Goal: Register for event/course

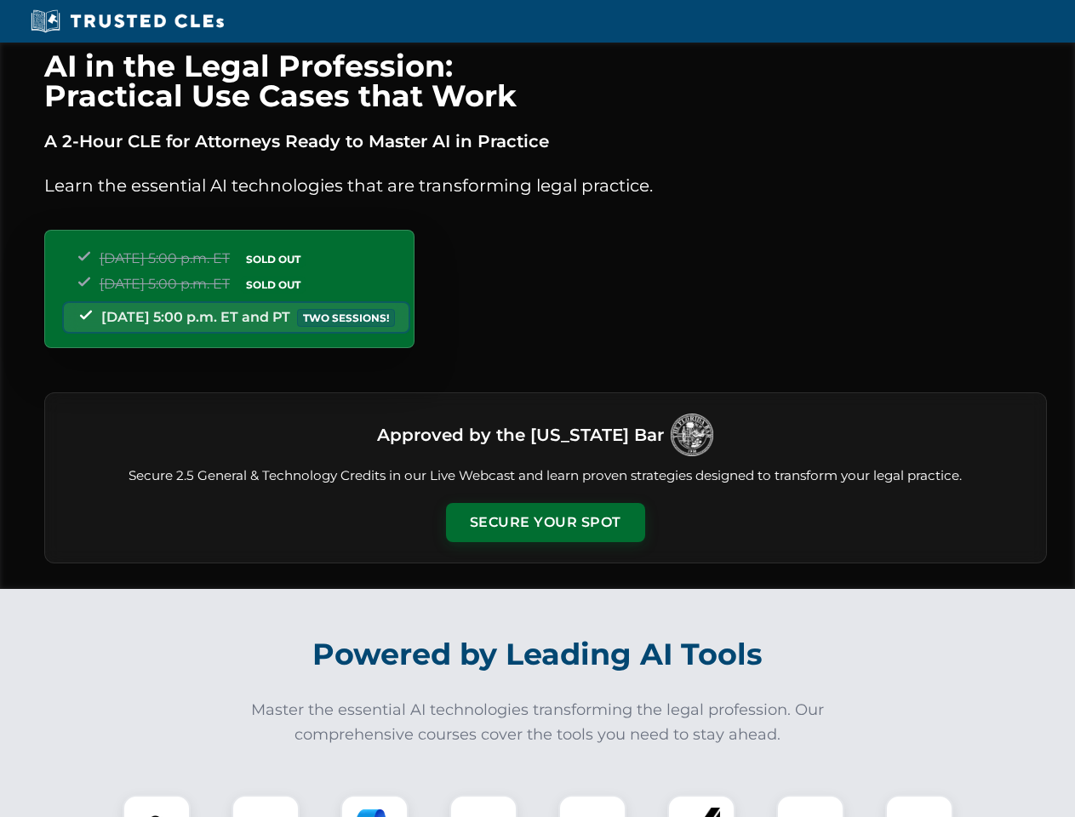
click at [545, 522] on button "Secure Your Spot" at bounding box center [545, 522] width 199 height 39
click at [157, 806] on img at bounding box center [156, 828] width 49 height 49
